Goal: Task Accomplishment & Management: Manage account settings

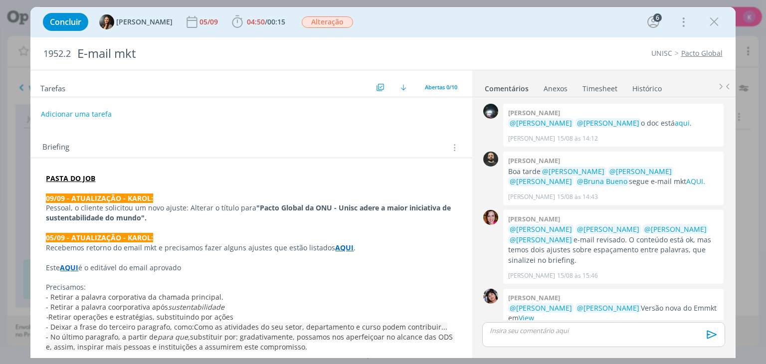
scroll to position [409, 0]
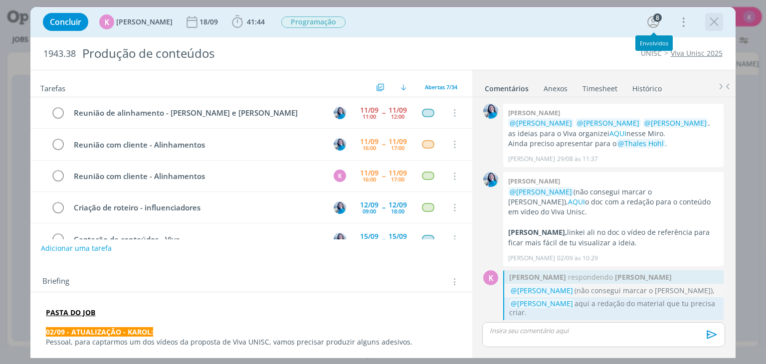
scroll to position [1017, 0]
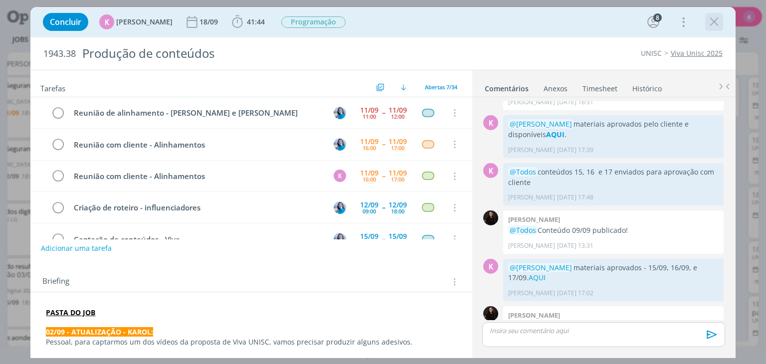
click at [710, 26] on icon "dialog" at bounding box center [714, 21] width 15 height 15
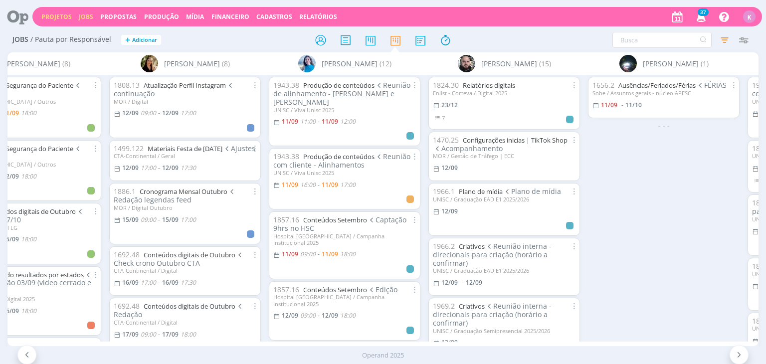
click at [66, 19] on link "Projetos" at bounding box center [56, 16] width 30 height 8
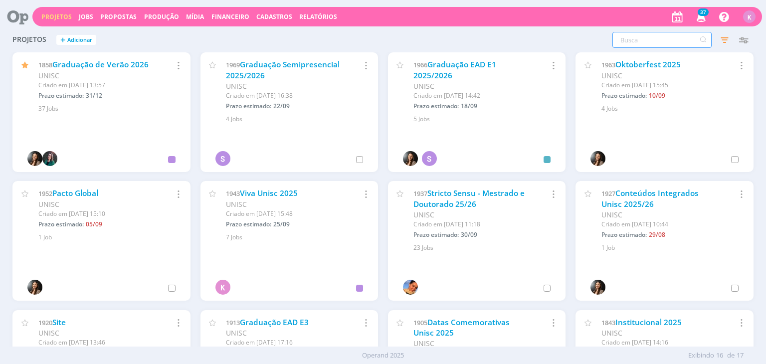
click at [646, 40] on input "text" at bounding box center [661, 40] width 99 height 16
type input "ANJOS"
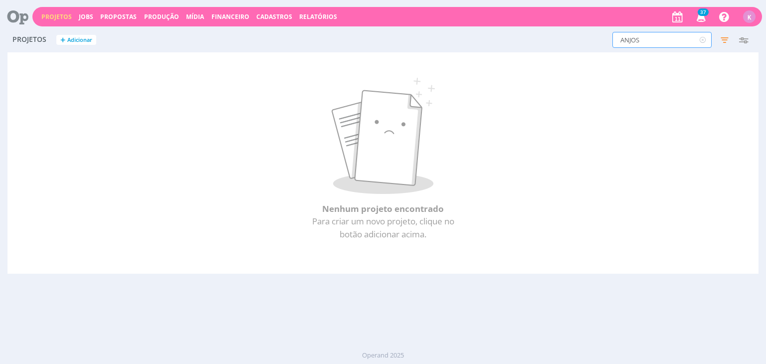
click at [646, 40] on input "ANJOS" at bounding box center [661, 40] width 99 height 16
click at [740, 41] on icon "button" at bounding box center [744, 40] width 18 height 18
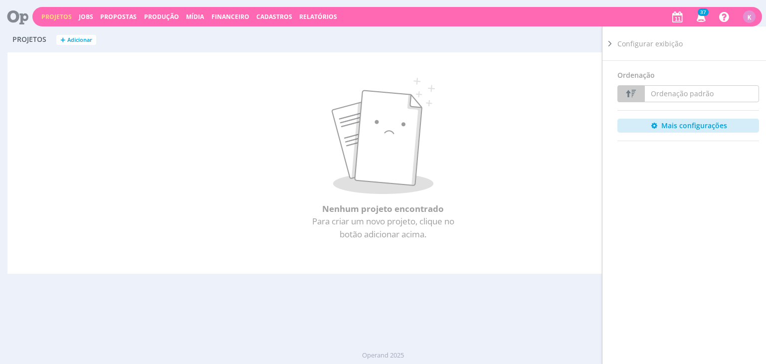
click at [610, 44] on icon at bounding box center [610, 43] width 10 height 10
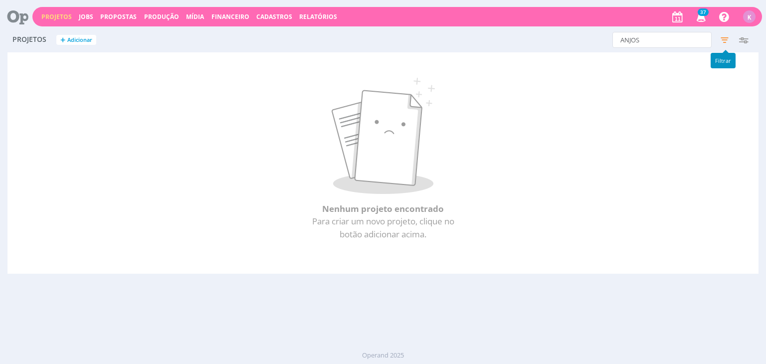
click at [720, 37] on icon "button" at bounding box center [725, 40] width 18 height 18
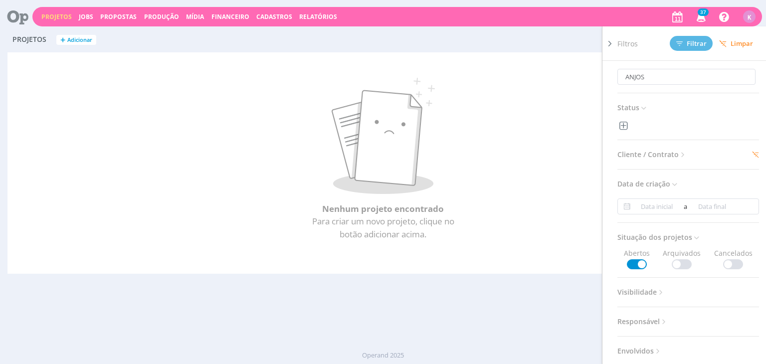
click at [663, 154] on span "Cliente / Contrato" at bounding box center [652, 154] width 70 height 13
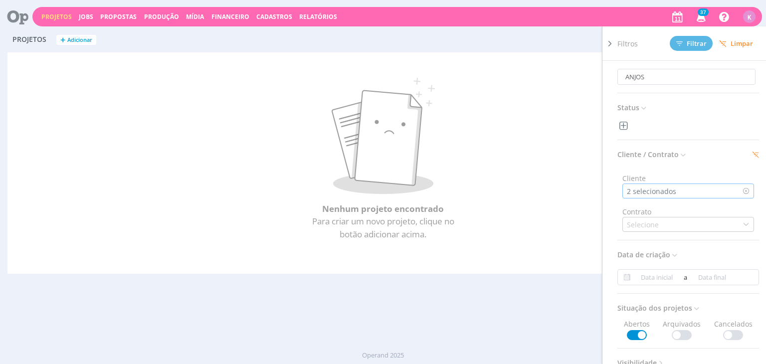
click at [665, 186] on div "2 selecionados" at bounding box center [652, 191] width 51 height 10
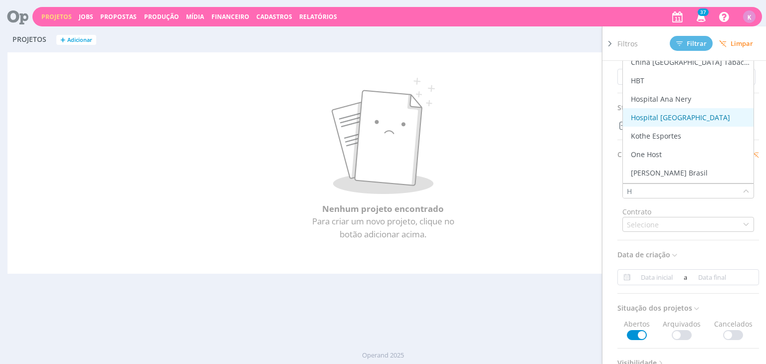
type input "H"
click at [696, 119] on div "Hospital [GEOGRAPHIC_DATA][PERSON_NAME]" at bounding box center [688, 117] width 123 height 10
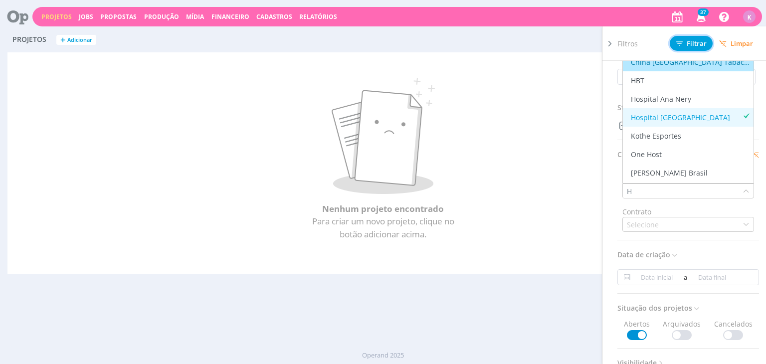
click at [684, 43] on span "Filtrar" at bounding box center [691, 43] width 30 height 6
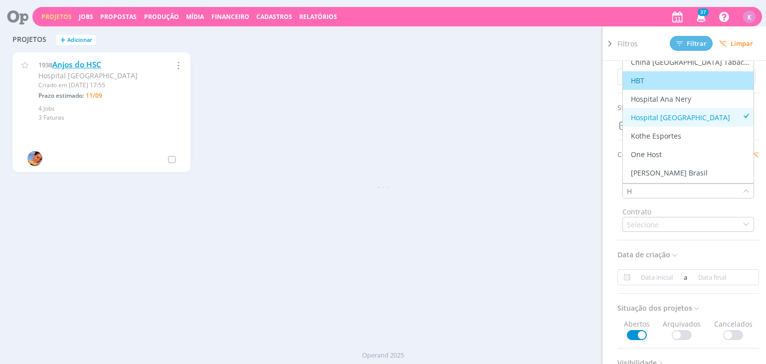
click at [94, 63] on link "Anjos do HSC" at bounding box center [76, 64] width 49 height 10
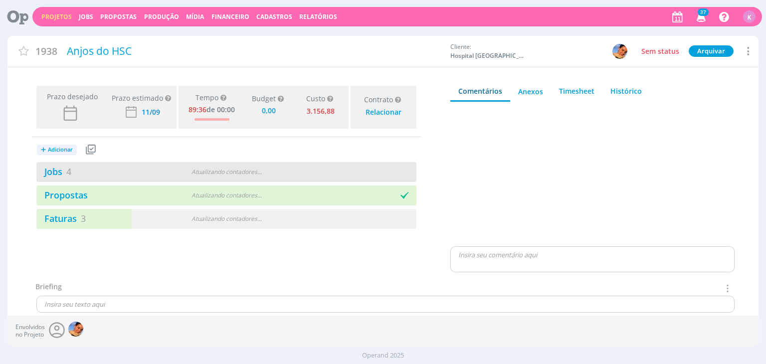
type input "0,00"
click at [64, 174] on link "Jobs 4" at bounding box center [53, 172] width 35 height 12
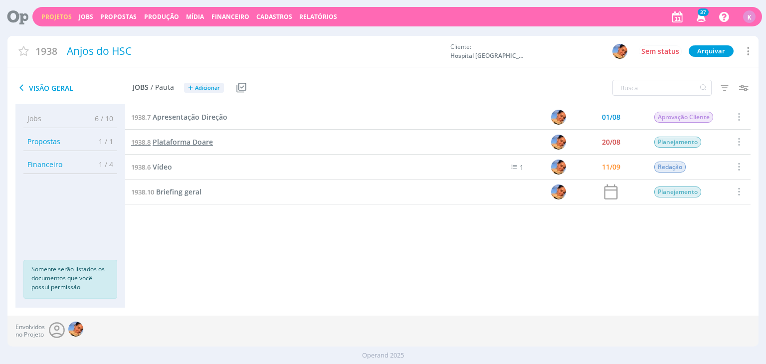
click at [175, 142] on span "Plataforma Doare" at bounding box center [183, 141] width 60 height 9
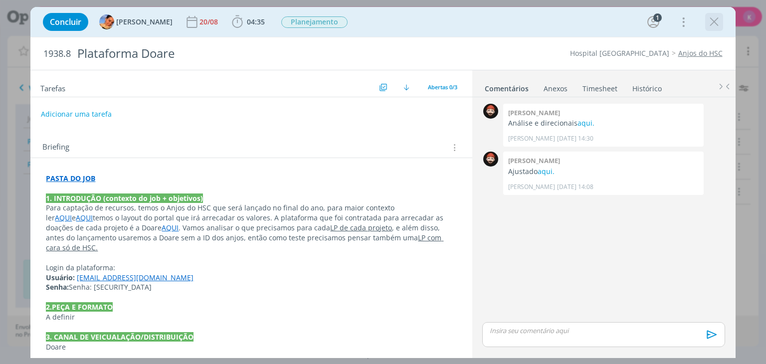
click at [717, 22] on icon "dialog" at bounding box center [714, 21] width 15 height 15
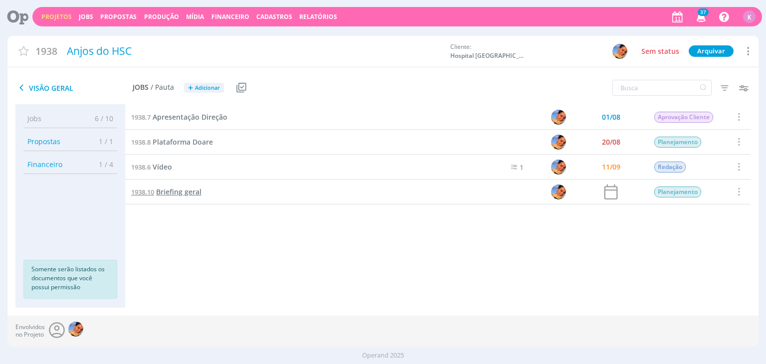
click at [185, 196] on span "Briefing geral" at bounding box center [178, 191] width 45 height 9
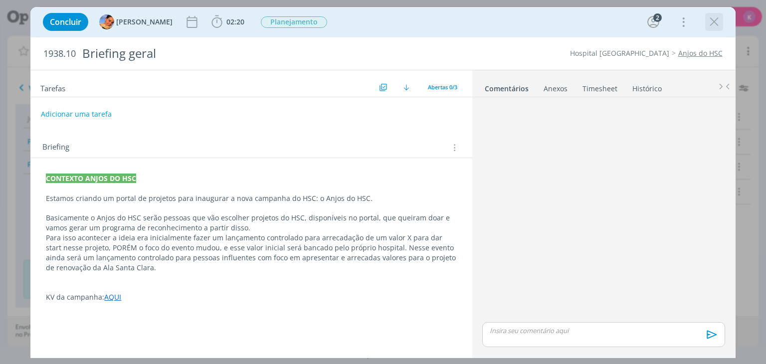
click at [713, 23] on icon "dialog" at bounding box center [714, 21] width 15 height 15
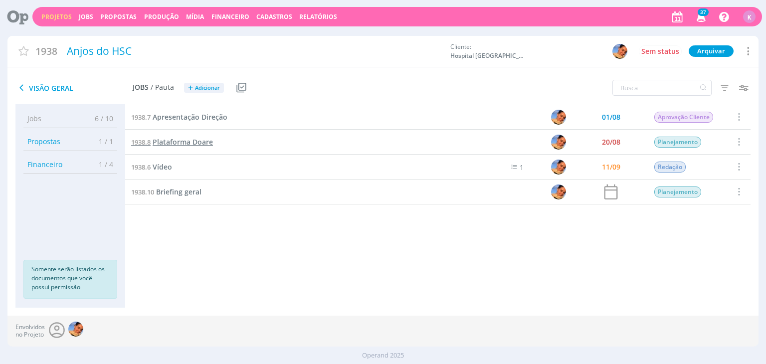
click at [178, 139] on span "Plataforma Doare" at bounding box center [183, 141] width 60 height 9
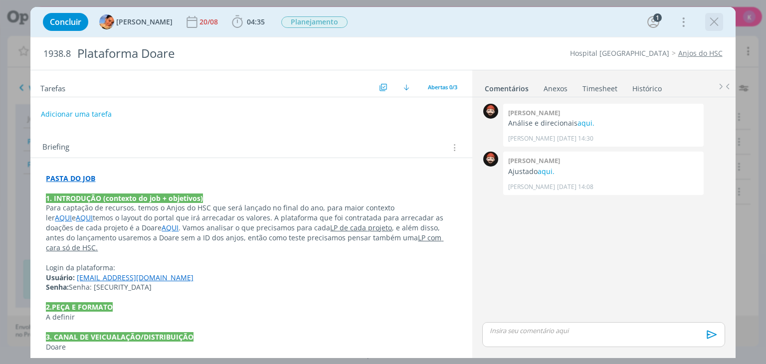
click at [708, 26] on icon "dialog" at bounding box center [714, 21] width 15 height 15
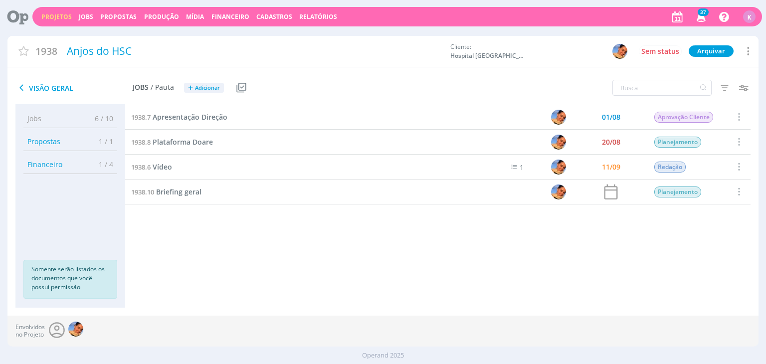
click at [744, 89] on icon "button" at bounding box center [744, 88] width 18 height 18
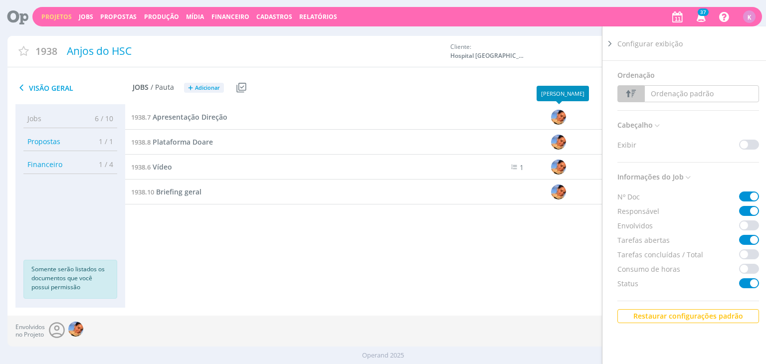
drag, startPoint x: 534, startPoint y: 76, endPoint x: 680, endPoint y: 126, distance: 154.4
click at [533, 78] on div "Filtros Filtrar Limpar Data Personalizado a Responsável Situação dos jobs Abert…" at bounding box center [633, 88] width 250 height 25
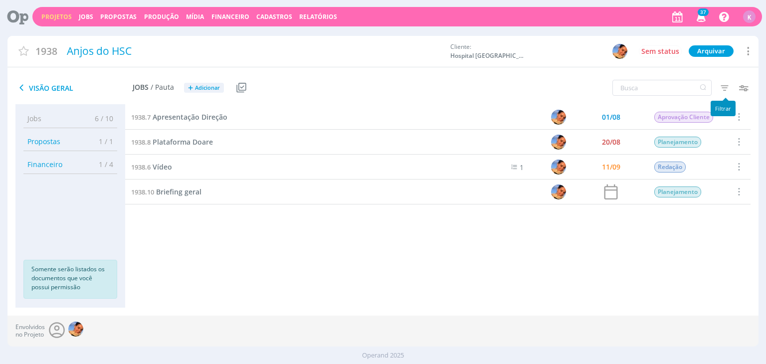
click at [726, 93] on icon "button" at bounding box center [725, 88] width 18 height 18
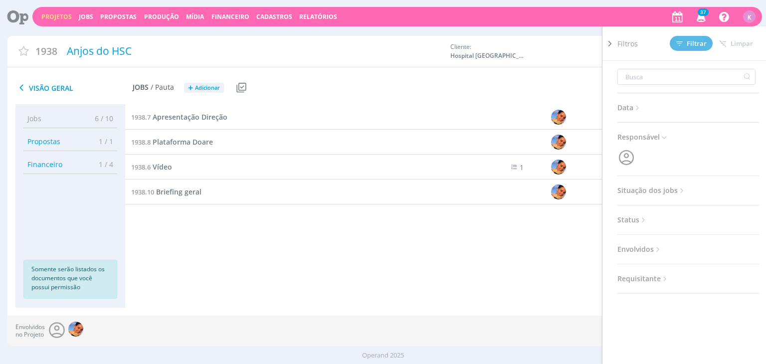
click at [681, 187] on icon at bounding box center [682, 191] width 8 height 8
click at [681, 224] on div "Data Personalizado a Responsável Situação dos jobs Abertos Concluídos Cancelado…" at bounding box center [688, 190] width 142 height 258
click at [683, 221] on span at bounding box center [682, 217] width 20 height 10
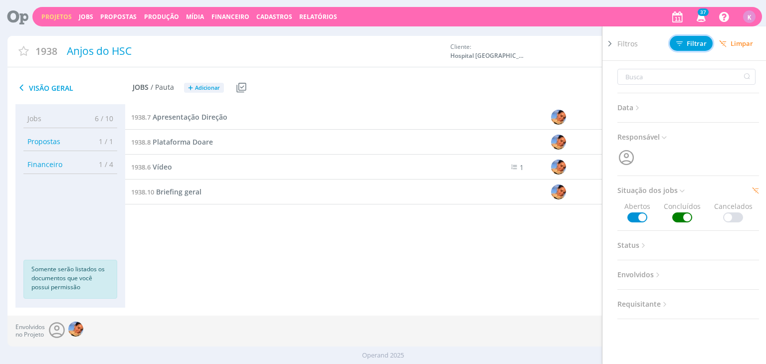
click at [691, 40] on span "Filtrar" at bounding box center [691, 43] width 30 height 6
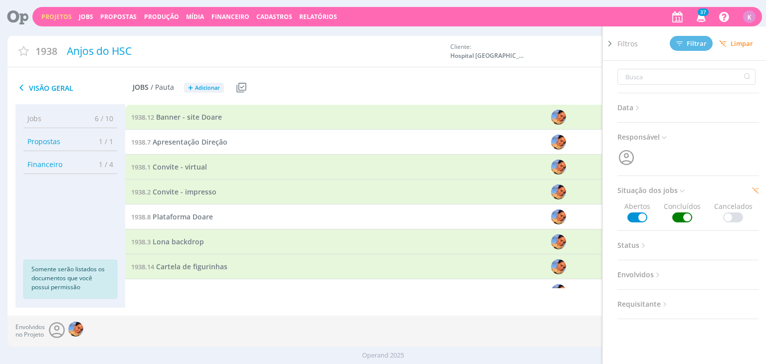
click at [342, 76] on div "Visão Geral Jobs / Pauta + Adicionar Usar Job de template Criar template a part…" at bounding box center [257, 88] width 501 height 25
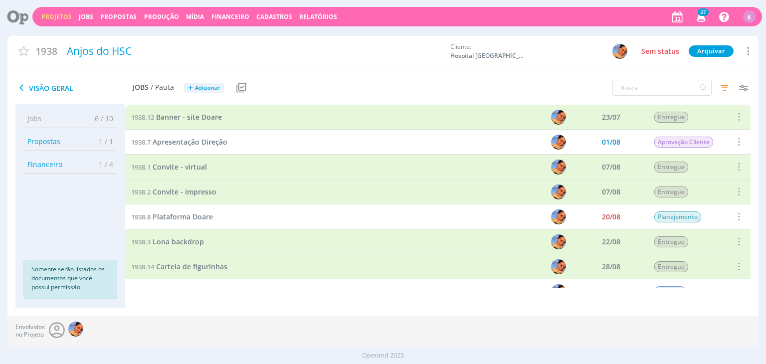
click at [165, 267] on span "Cartela de figurinhas" at bounding box center [191, 266] width 71 height 9
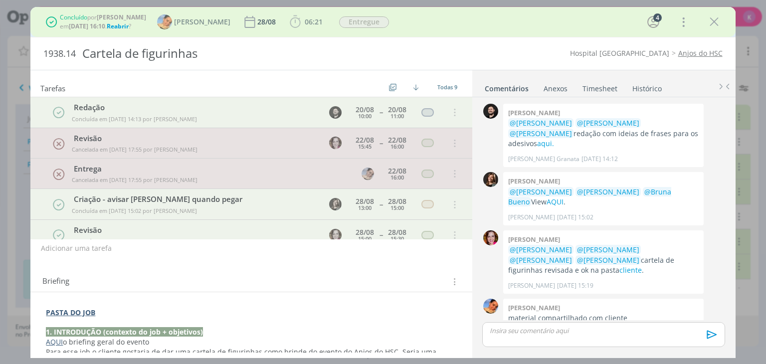
scroll to position [208, 0]
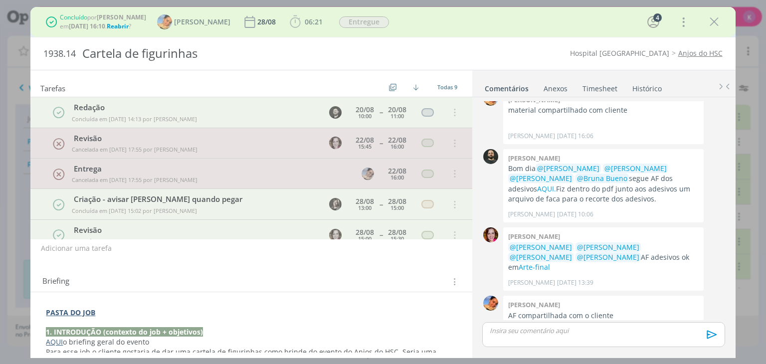
click at [127, 24] on span "Reabrir" at bounding box center [118, 26] width 22 height 8
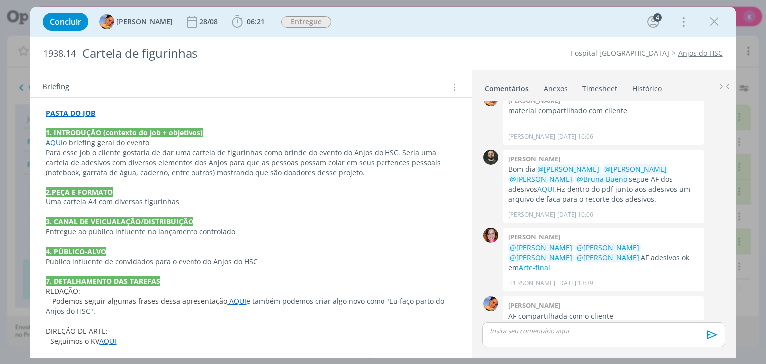
scroll to position [276, 0]
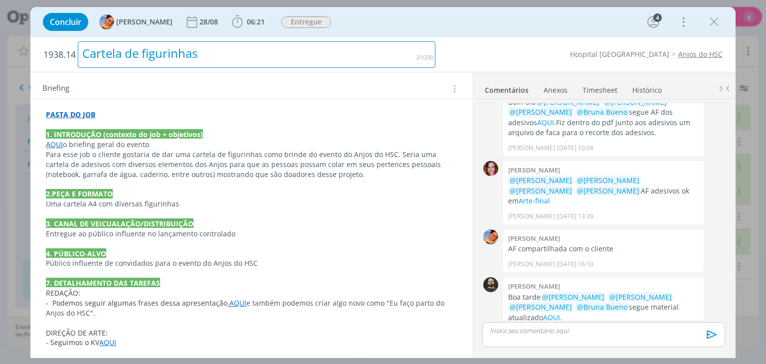
click at [321, 56] on div "Cartela de figurinhas" at bounding box center [257, 54] width 358 height 26
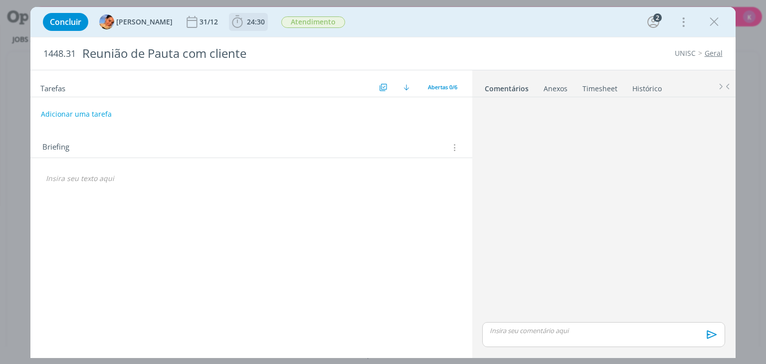
click at [247, 24] on span "24:30" at bounding box center [256, 21] width 18 height 9
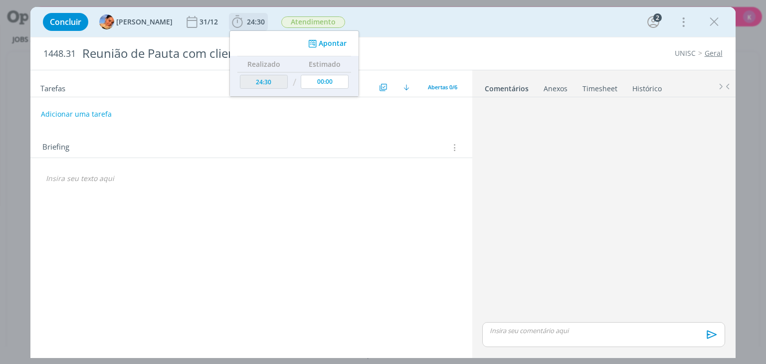
click at [320, 46] on button "Apontar" at bounding box center [326, 43] width 41 height 10
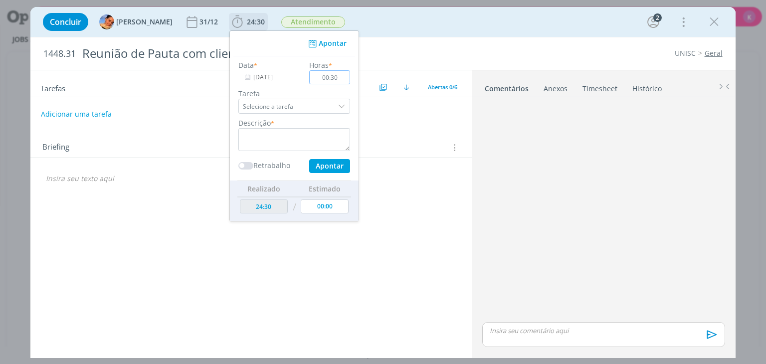
type input "00:30"
click at [238, 144] on textarea "dialog" at bounding box center [294, 139] width 112 height 23
type textarea "Reunião de pauta com cliente"
click at [316, 168] on button "Apontar" at bounding box center [329, 166] width 41 height 14
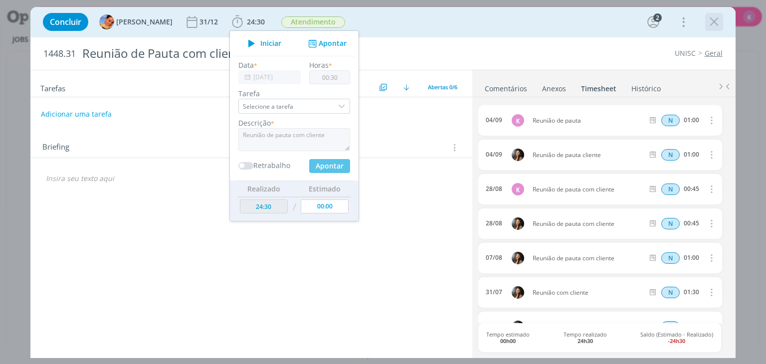
type input "25:00"
type input "00:00"
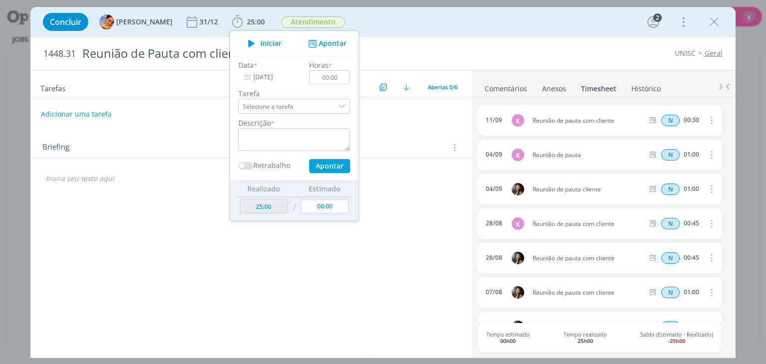
drag, startPoint x: 710, startPoint y: 17, endPoint x: 699, endPoint y: 50, distance: 34.1
click at [710, 17] on icon "dialog" at bounding box center [714, 21] width 15 height 15
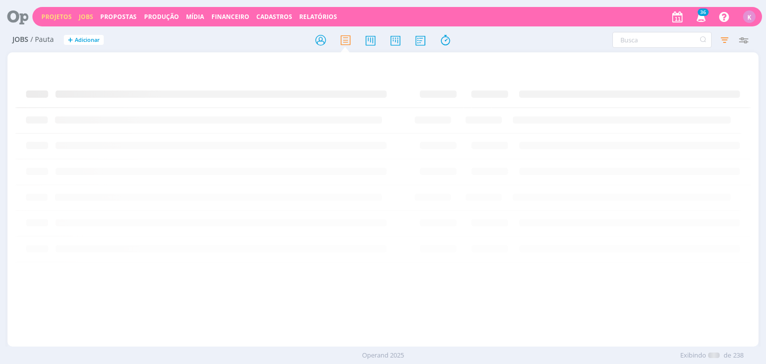
click at [55, 18] on link "Projetos" at bounding box center [56, 16] width 30 height 8
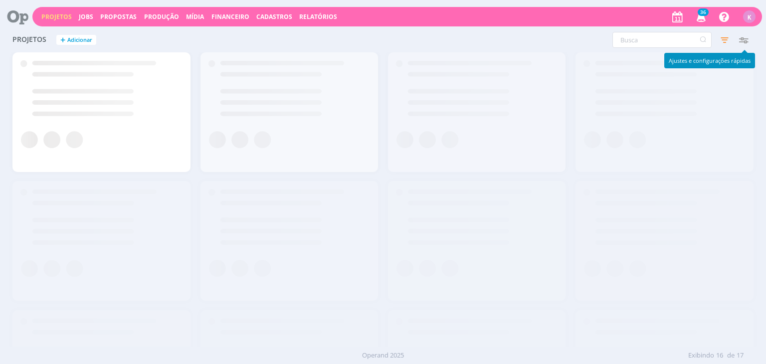
click at [742, 36] on icon "button" at bounding box center [744, 40] width 18 height 18
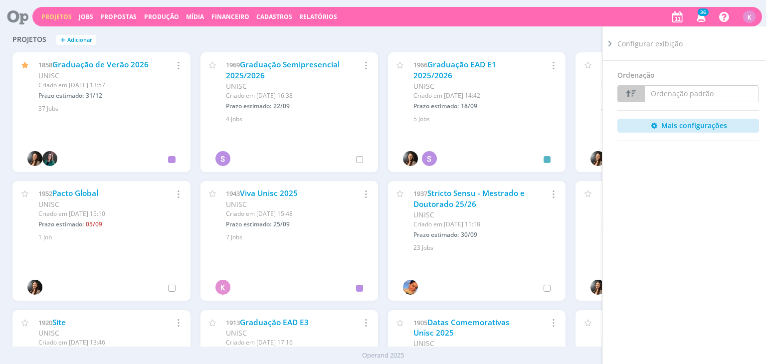
click at [612, 43] on icon at bounding box center [610, 43] width 10 height 10
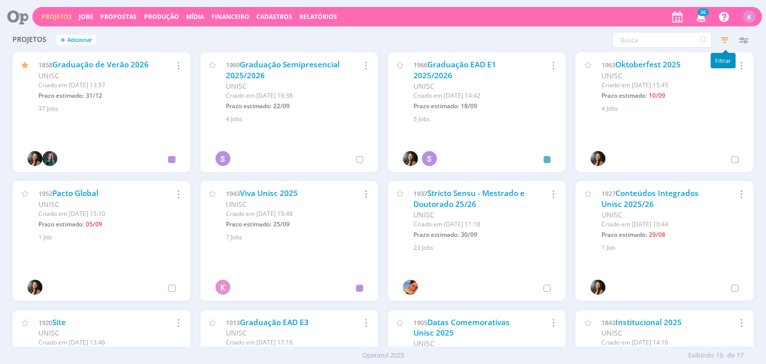
click at [726, 42] on icon "button" at bounding box center [725, 40] width 18 height 18
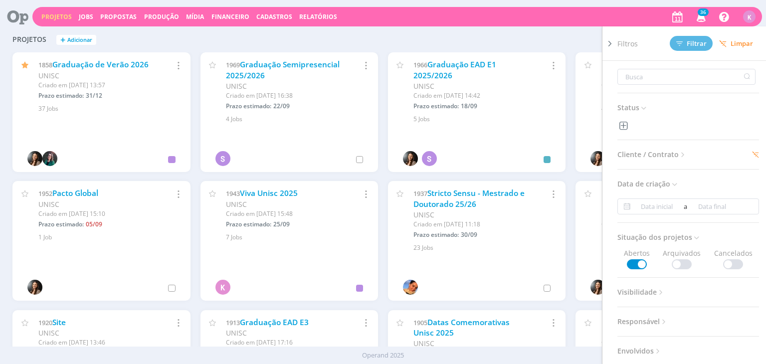
click at [671, 155] on span "Cliente / Contrato" at bounding box center [652, 154] width 70 height 13
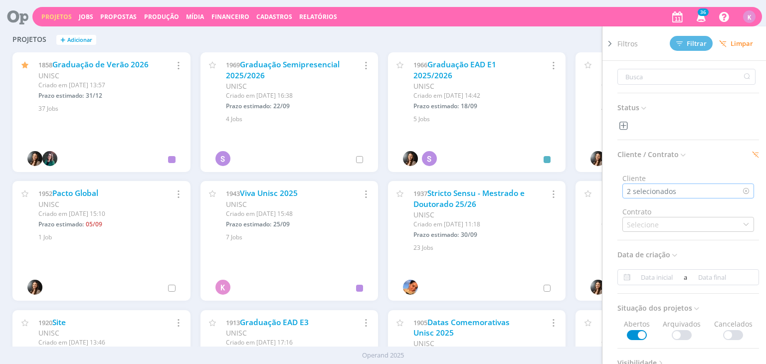
click at [663, 189] on div "2 selecionados" at bounding box center [652, 191] width 51 height 10
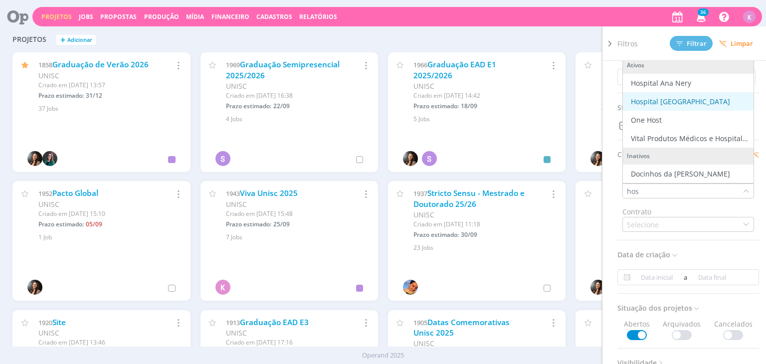
type input "hos"
click at [683, 100] on div "Hospital Santa Cruz" at bounding box center [680, 101] width 99 height 10
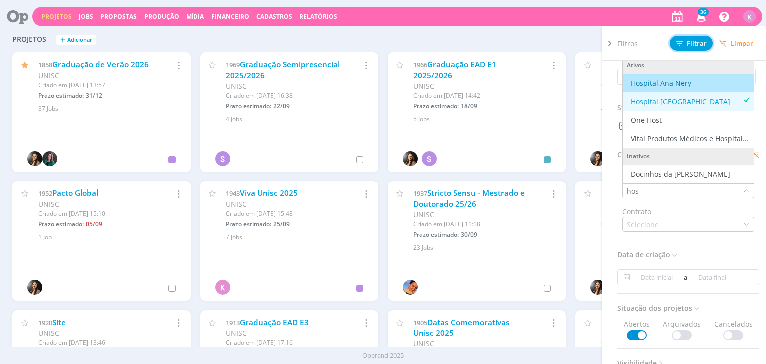
click at [693, 45] on span "Filtrar" at bounding box center [691, 43] width 30 height 6
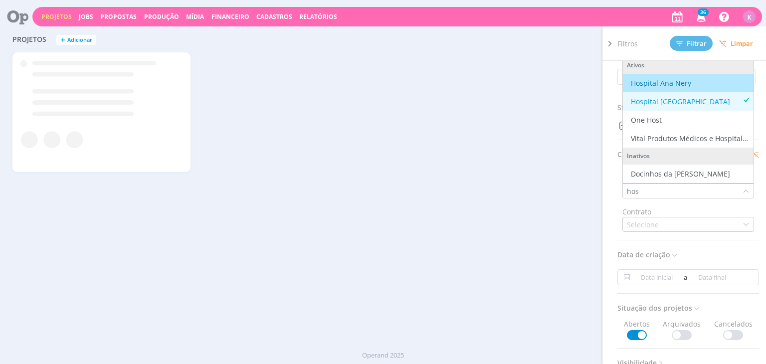
click at [520, 40] on div "Filtros Filtrar Limpar Status Cliente / Contrato Cliente hos Marcar todos Ativo…" at bounding box center [617, 40] width 271 height 16
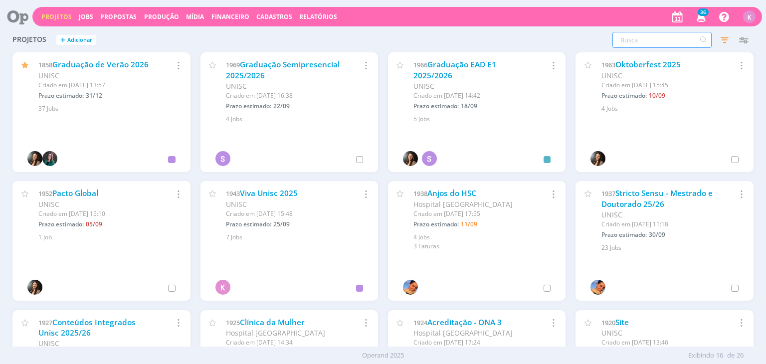
click at [653, 42] on input "text" at bounding box center [661, 40] width 99 height 16
type input "adesivo"
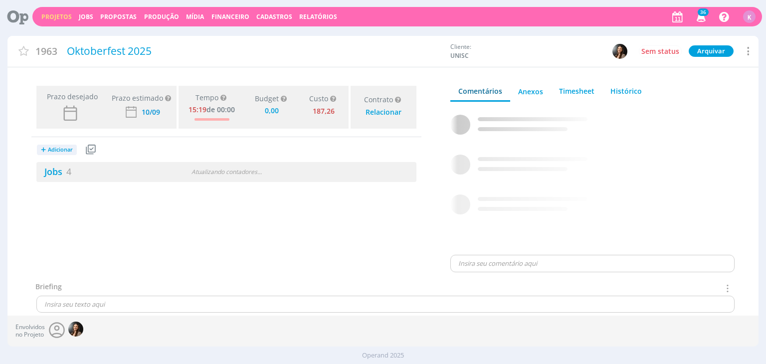
type input "0,00"
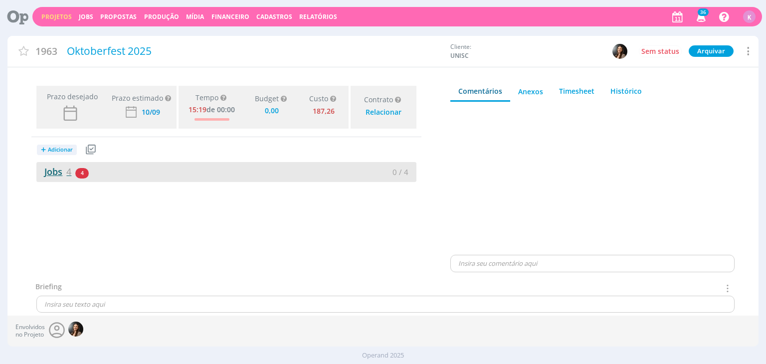
click at [56, 174] on link "Jobs 4" at bounding box center [53, 172] width 35 height 12
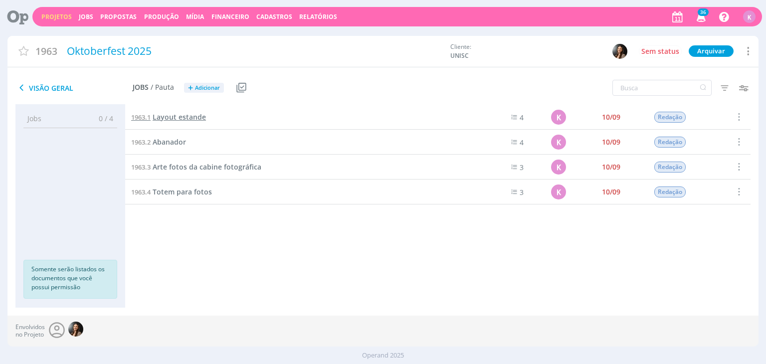
click at [171, 120] on span "Layout estande" at bounding box center [179, 116] width 53 height 9
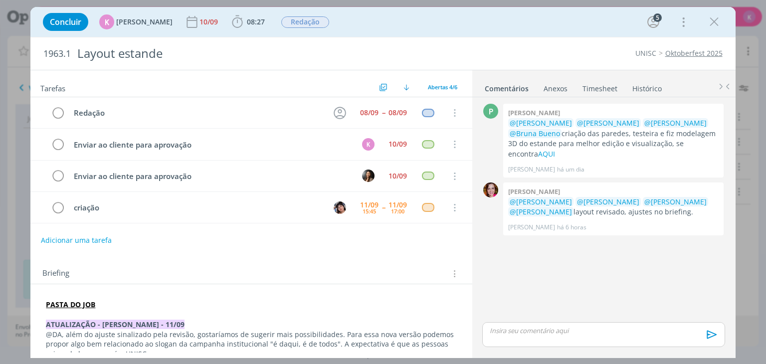
drag, startPoint x: 709, startPoint y: 21, endPoint x: 613, endPoint y: 62, distance: 103.7
click at [709, 21] on icon "dialog" at bounding box center [714, 21] width 15 height 15
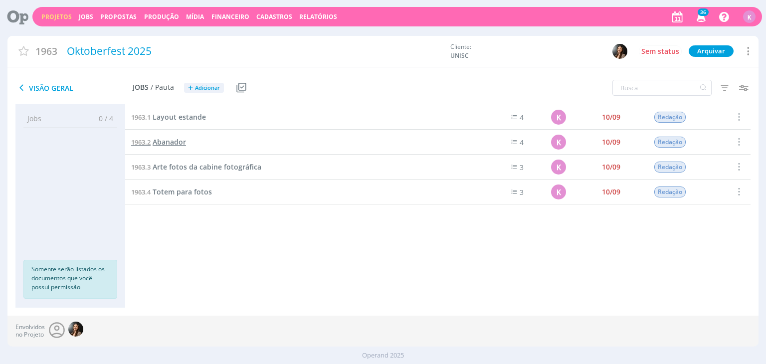
click at [156, 140] on span "Abanador" at bounding box center [169, 141] width 33 height 9
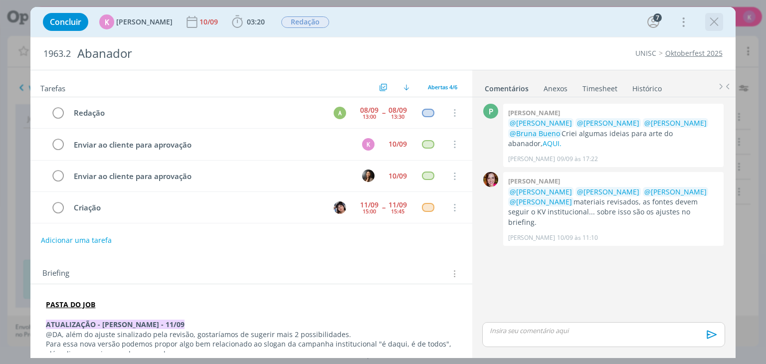
click at [714, 23] on icon "dialog" at bounding box center [714, 21] width 15 height 15
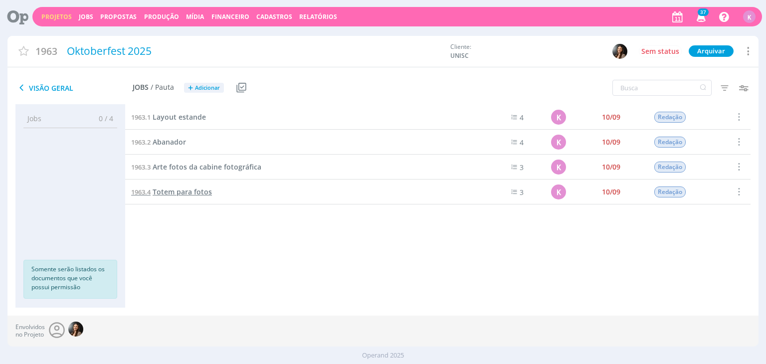
click at [173, 194] on span "Totem para fotos" at bounding box center [182, 191] width 59 height 9
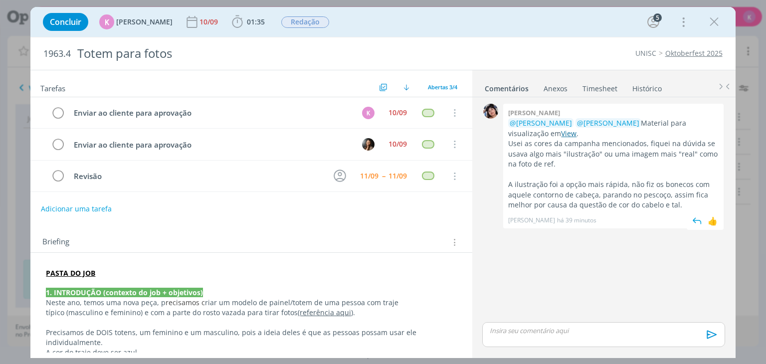
click at [561, 132] on link "View" at bounding box center [568, 133] width 15 height 9
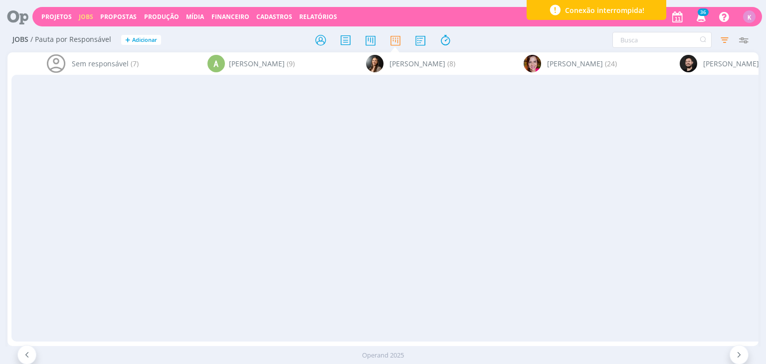
scroll to position [0, 1581]
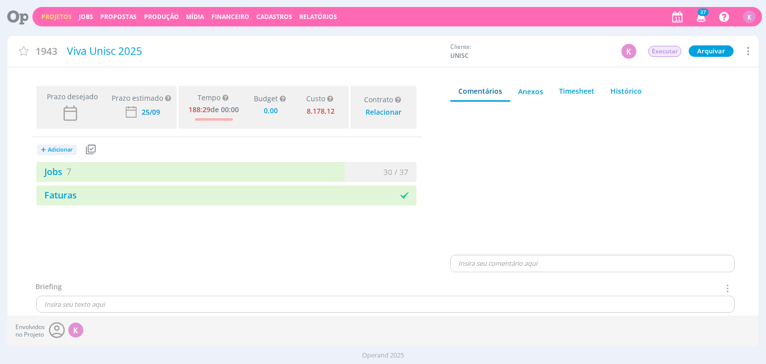
type input "0,00"
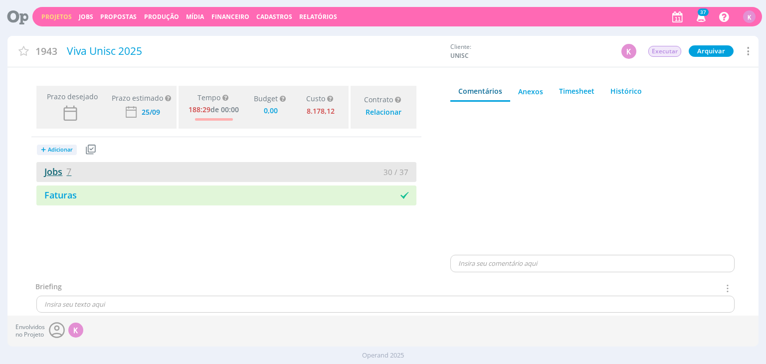
click at [64, 173] on link "Jobs 7" at bounding box center [53, 172] width 35 height 12
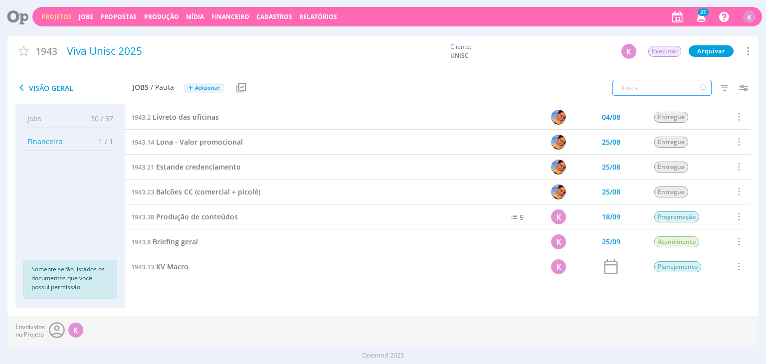
click at [658, 85] on input "text" at bounding box center [661, 88] width 99 height 16
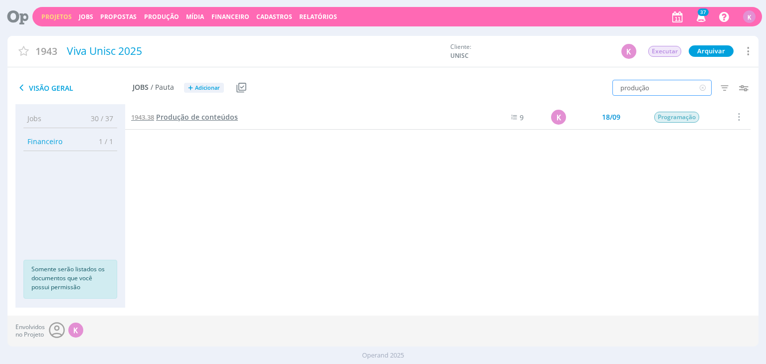
type input "produção"
click at [201, 115] on span "Produção de conteúdos" at bounding box center [197, 116] width 82 height 9
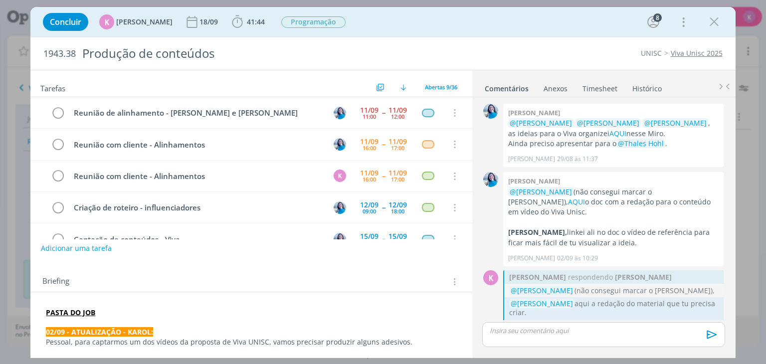
scroll to position [1017, 0]
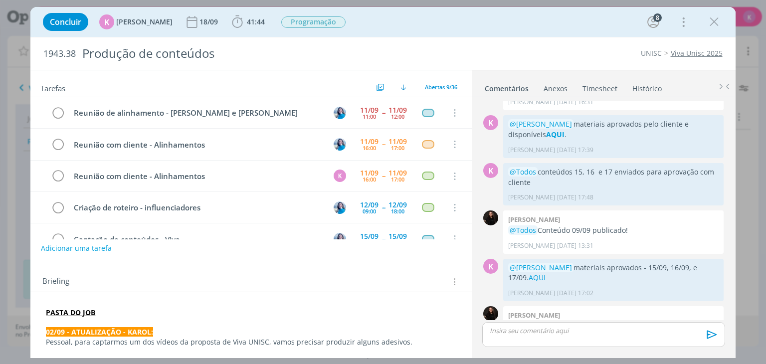
click at [76, 313] on strong "PASTA DO JOB" at bounding box center [70, 312] width 49 height 9
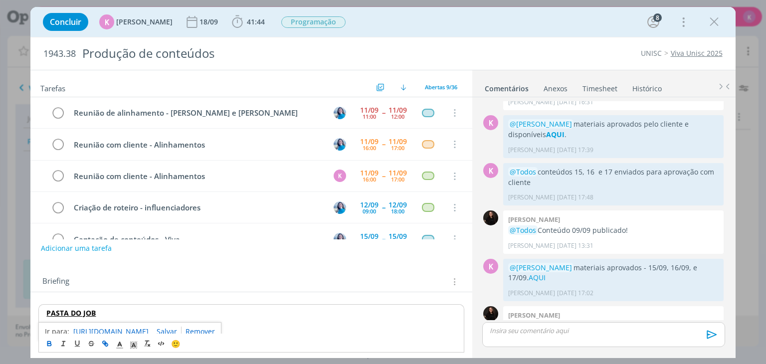
click at [94, 328] on link "https://sobeae.sharepoint.com/:f:/s/SOBEAE/EvhDPTIUOaJIsPqfuF7XBu4B0WmY3fooNgUc…" at bounding box center [110, 331] width 75 height 13
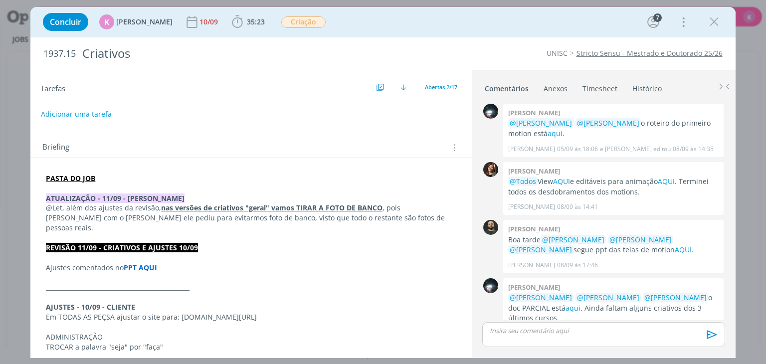
scroll to position [567, 0]
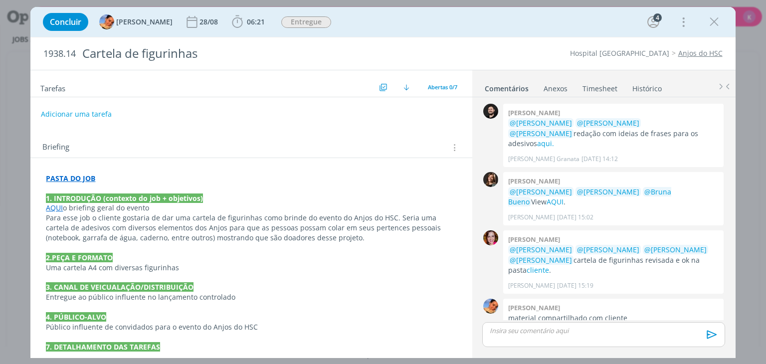
scroll to position [266, 0]
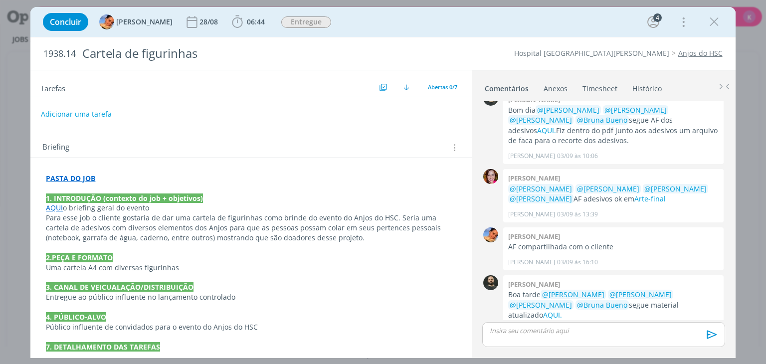
click at [693, 10] on div "Concluir [PERSON_NAME] [DATE] 06:44 Iniciar Apontar Data * [DATE] Horas * 00:00…" at bounding box center [383, 22] width 690 height 24
click at [710, 22] on icon "dialog" at bounding box center [714, 21] width 15 height 15
